Goal: Check status: Check status

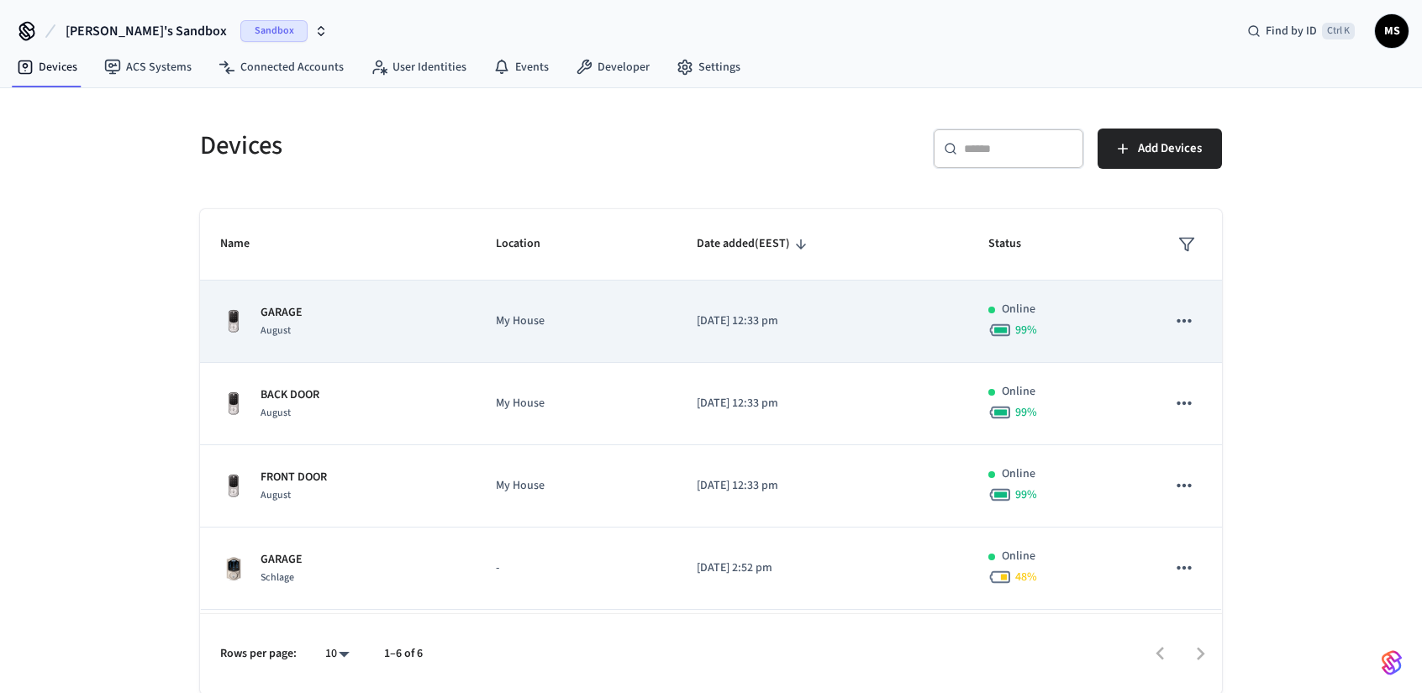
click at [365, 346] on td "GARAGE August" at bounding box center [338, 322] width 276 height 82
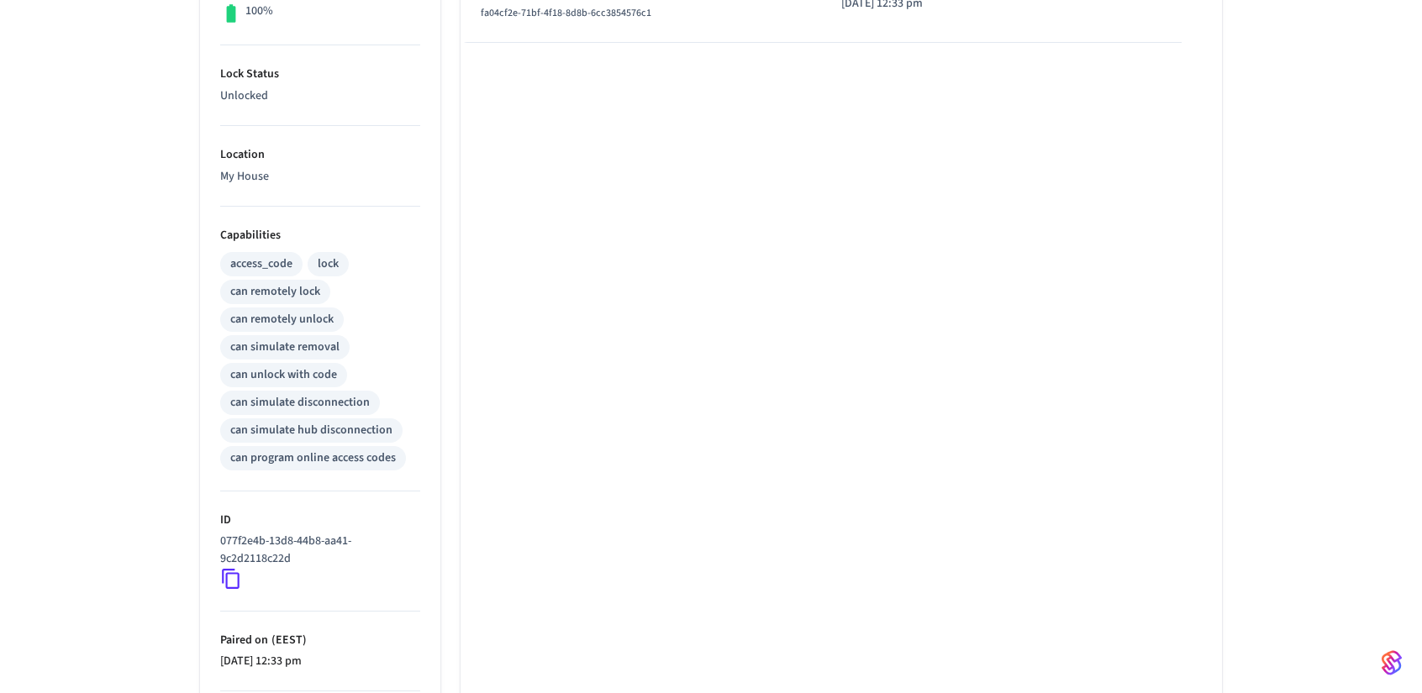
scroll to position [614, 0]
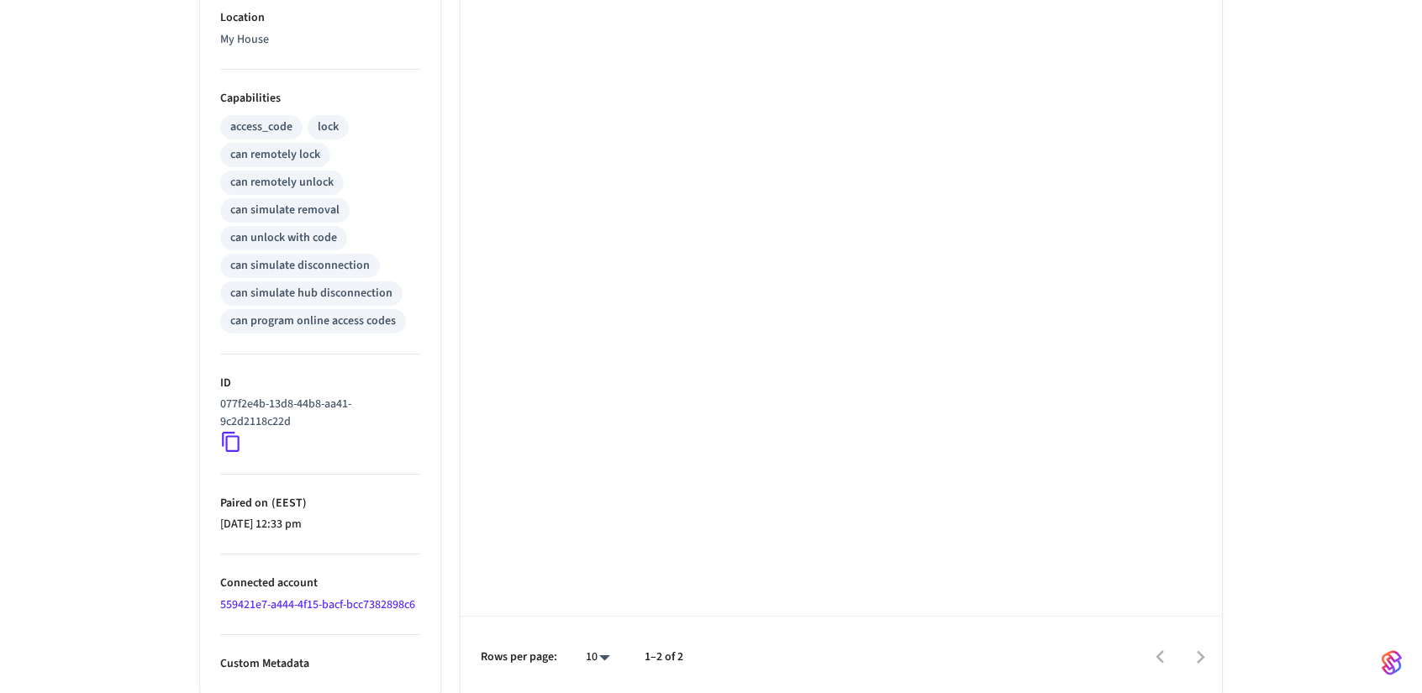
click at [293, 656] on p "Custom Metadata" at bounding box center [320, 665] width 200 height 18
click at [364, 651] on li "Custom Metadata" at bounding box center [320, 654] width 200 height 38
drag, startPoint x: 384, startPoint y: 653, endPoint x: 392, endPoint y: 646, distance: 10.1
click at [385, 656] on p "Custom Metadata" at bounding box center [320, 665] width 200 height 18
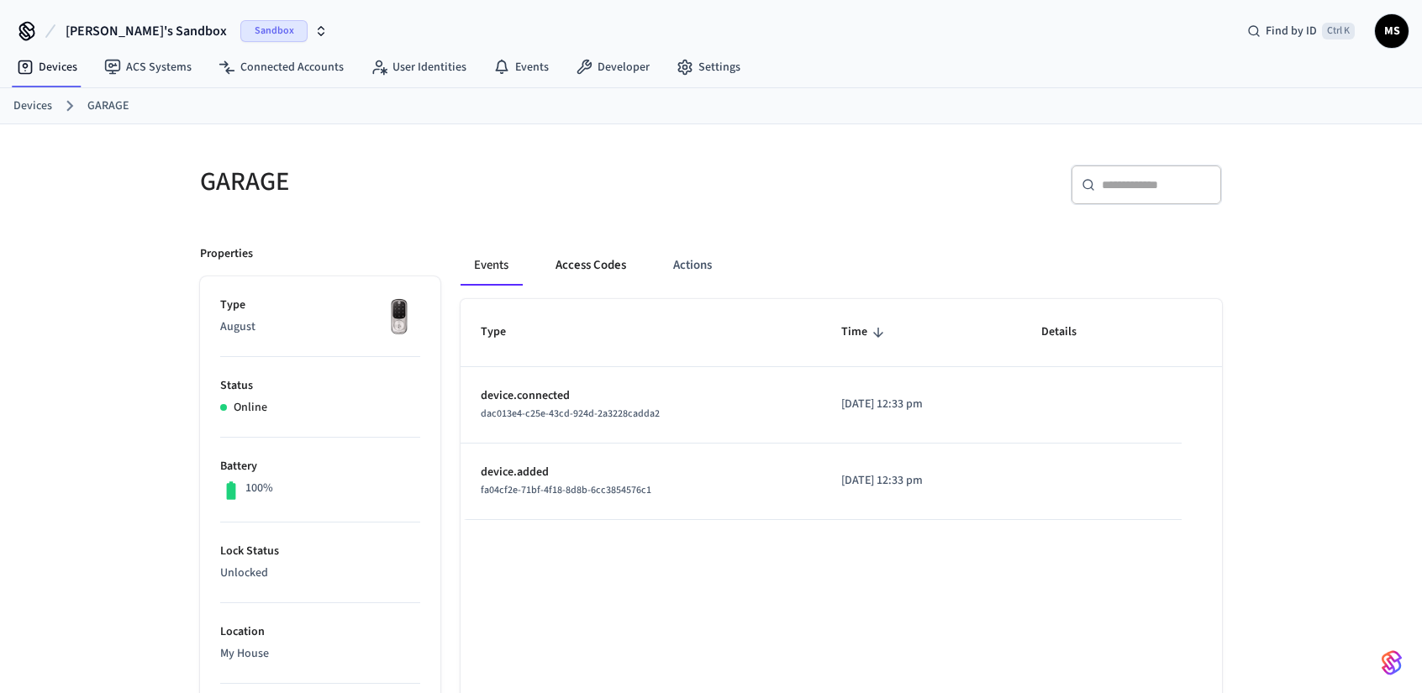
scroll to position [0, 0]
click at [687, 263] on button "Actions" at bounding box center [693, 265] width 66 height 40
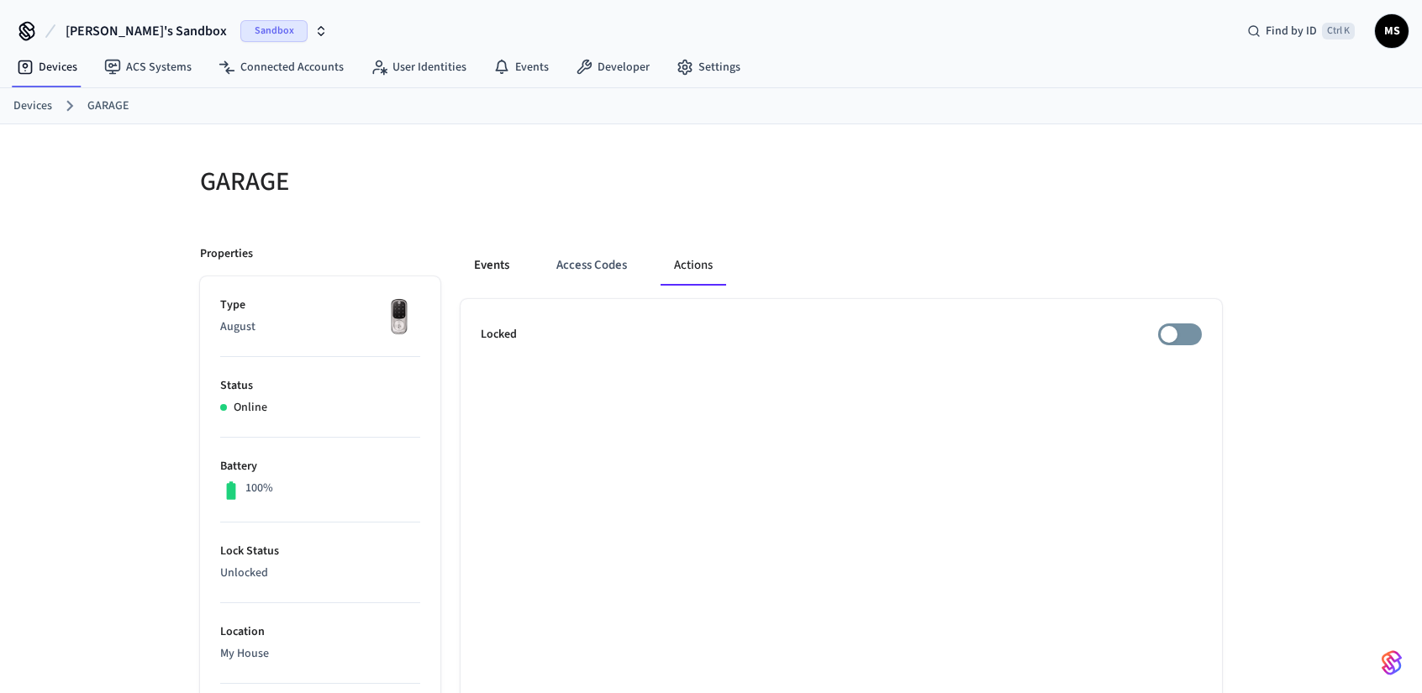
click at [491, 266] on button "Events" at bounding box center [492, 265] width 62 height 40
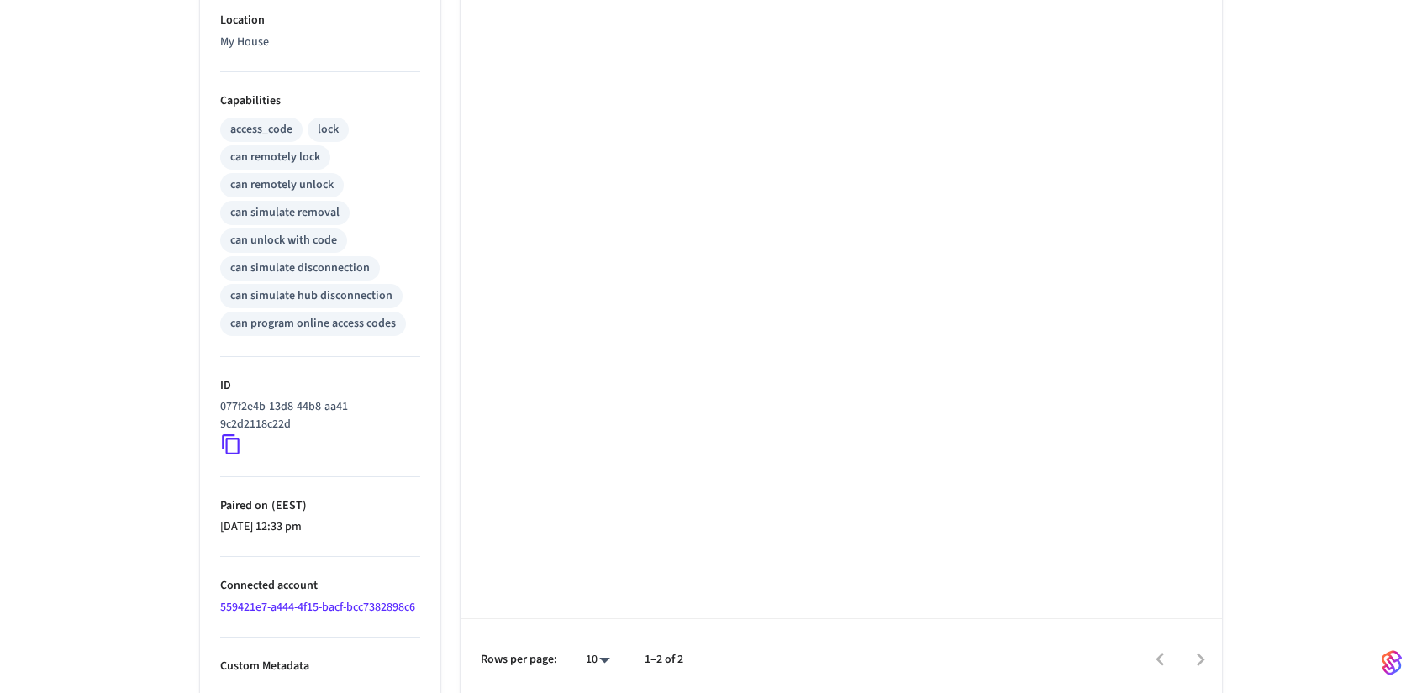
scroll to position [614, 0]
click at [340, 602] on link "559421e7-a444-4f15-bacf-bcc7382898c6" at bounding box center [317, 605] width 195 height 17
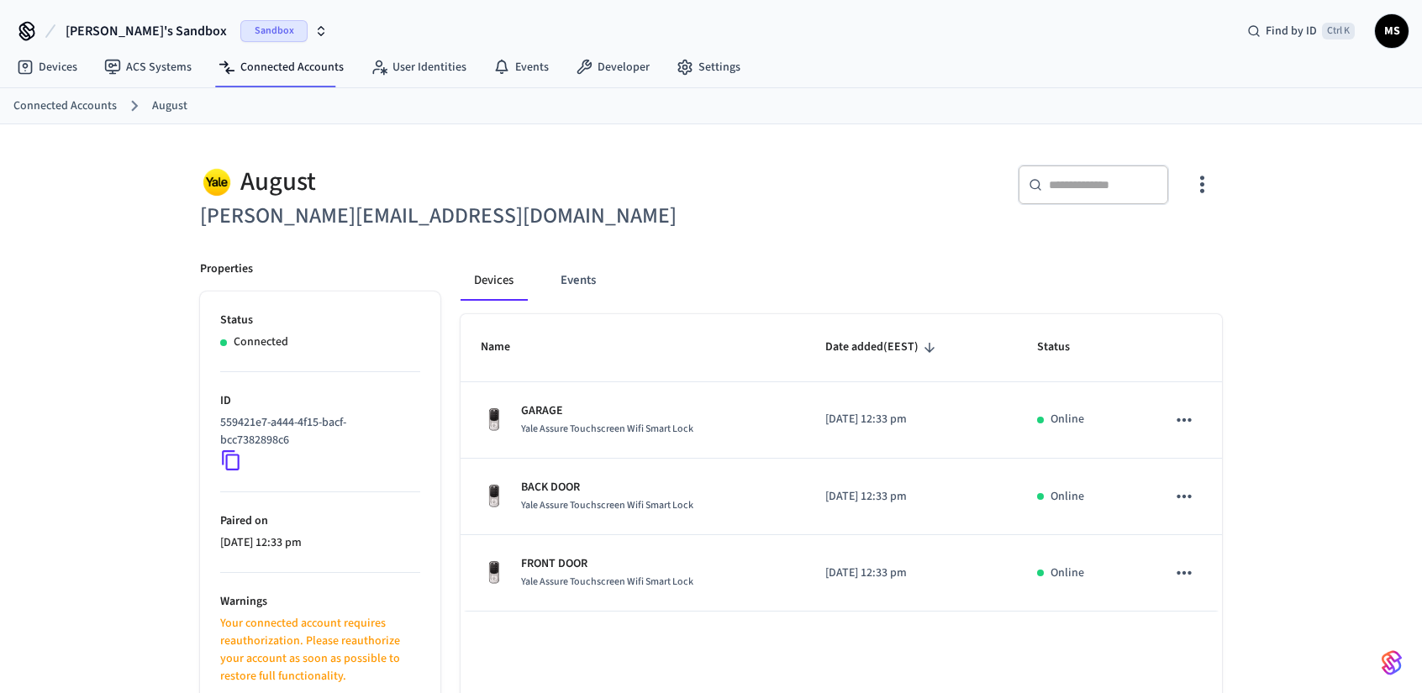
click at [583, 180] on div "August" at bounding box center [450, 182] width 501 height 34
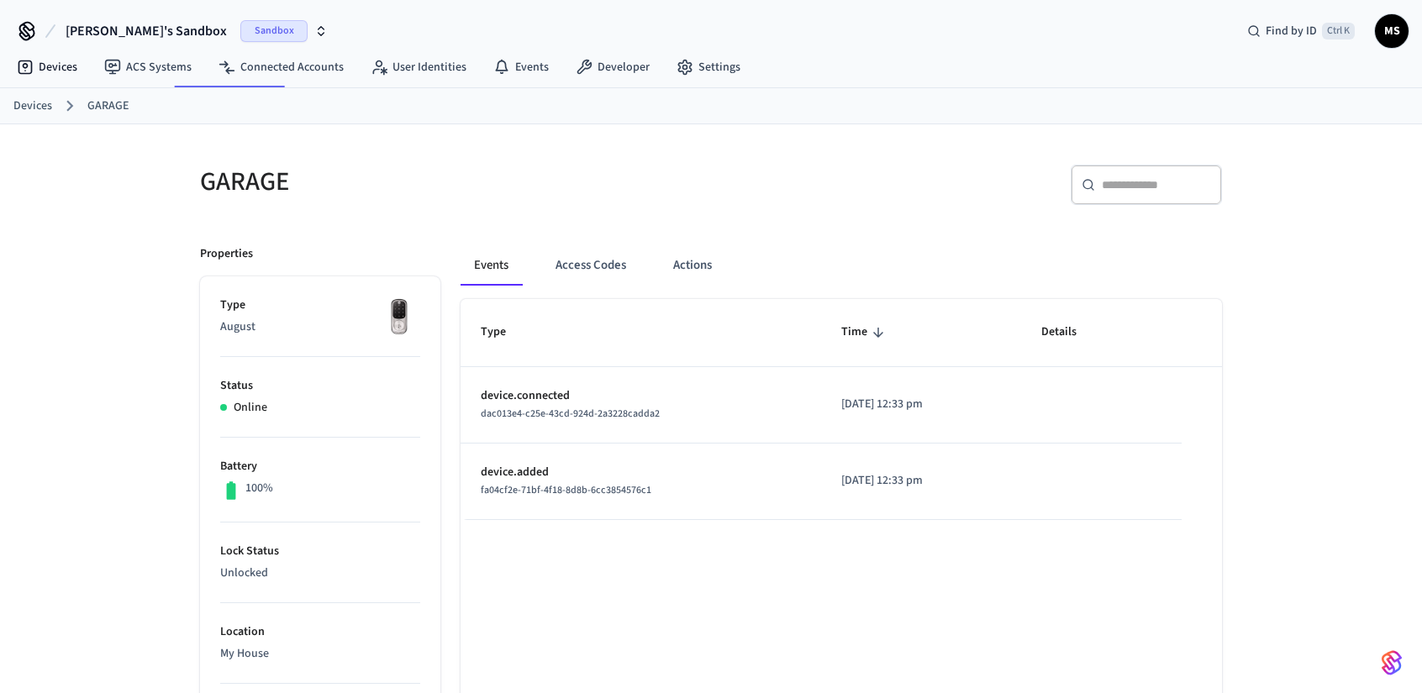
scroll to position [614, 0]
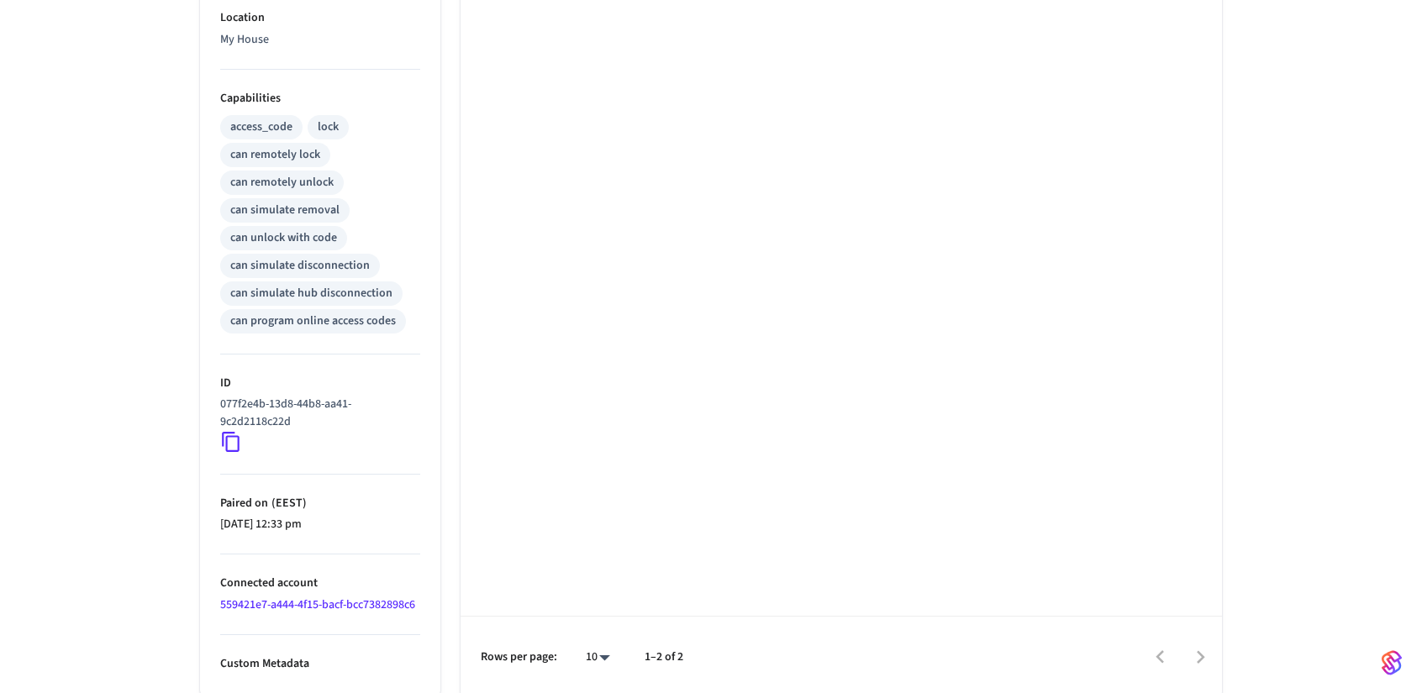
drag, startPoint x: 378, startPoint y: 603, endPoint x: 182, endPoint y: 529, distance: 210.1
click at [182, 529] on div "Properties Type August Status Online Battery 100% Lock Status Unlocked Location…" at bounding box center [310, 154] width 261 height 1087
drag, startPoint x: 212, startPoint y: 596, endPoint x: 433, endPoint y: 608, distance: 221.4
click at [433, 608] on ul "Type August Status Online Battery 100% Lock Status Unlocked Location My House C…" at bounding box center [320, 180] width 240 height 1036
copy link "559421e7-a444-4f15-bacf-bcc7382898c6"
